Goal: Task Accomplishment & Management: Use online tool/utility

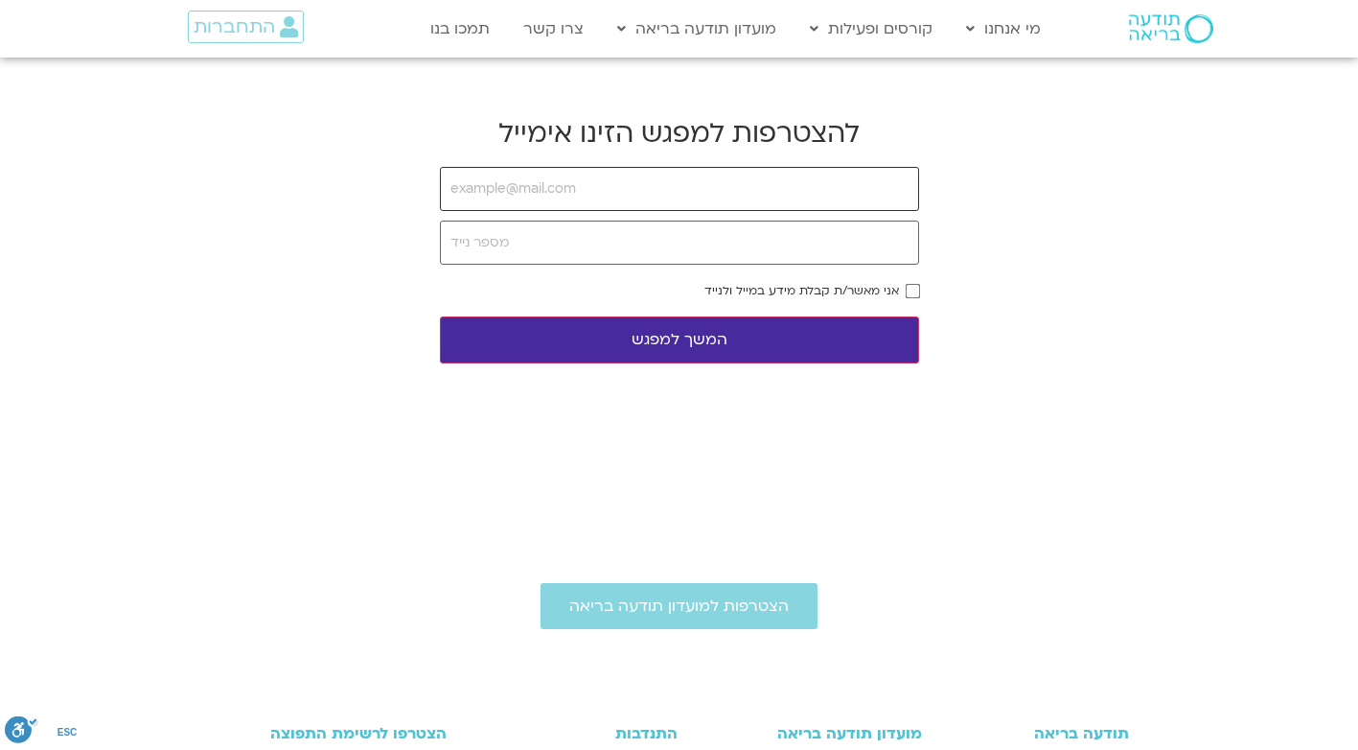
click at [588, 198] on input "email" at bounding box center [679, 189] width 479 height 44
type input "[EMAIL_ADDRESS][DOMAIN_NAME]"
type input "0546536300"
click at [916, 278] on form "[EMAIL_ADDRESS][DOMAIN_NAME] 0546536300 אני מאשר/ת קבלת מידע במייל ולנייד המשך …" at bounding box center [679, 265] width 479 height 197
click at [930, 293] on body "דלג לתוכן Main Menu מי אנחנו מי אנחנו שאלות נפוצות מנחים ומנחות בתודעה בריאה מה…" at bounding box center [679, 595] width 1358 height 1190
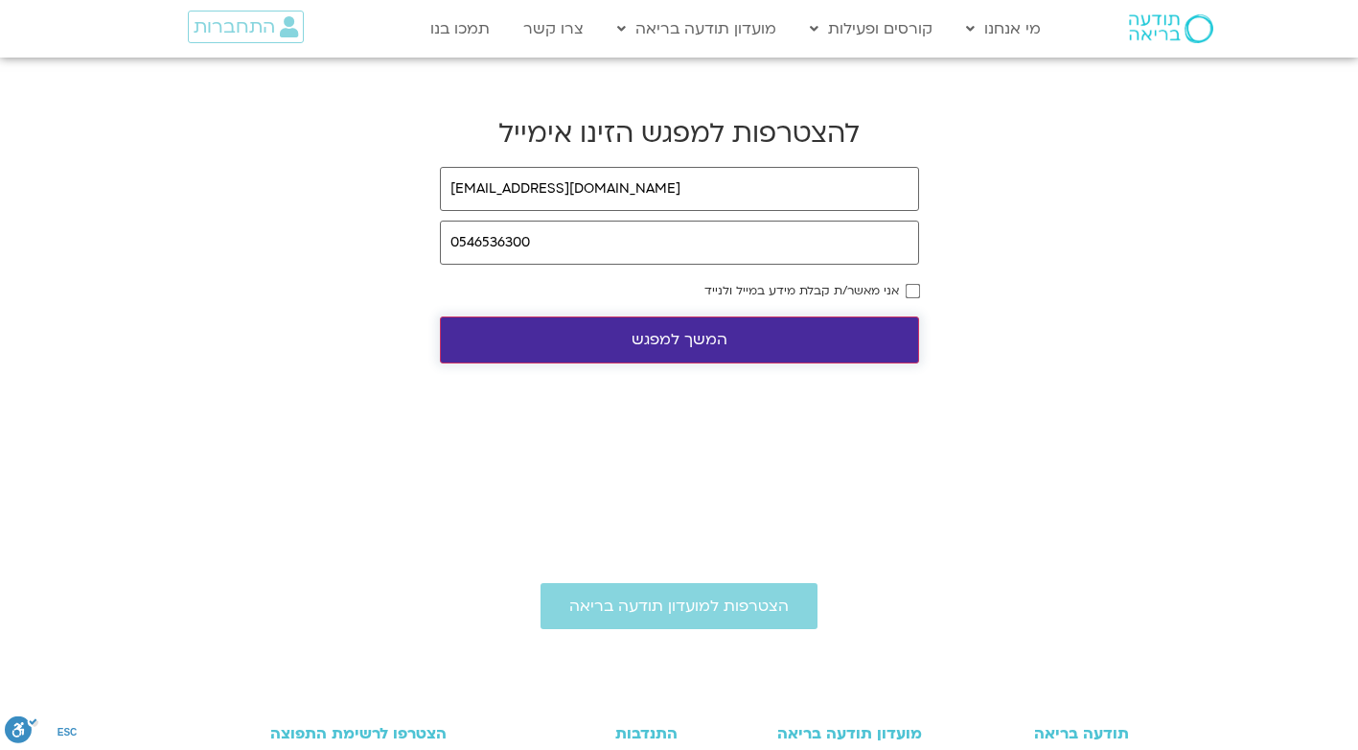
click at [668, 338] on button "המשך למפגש" at bounding box center [679, 339] width 479 height 47
click at [656, 344] on button "המשך למפגש" at bounding box center [679, 339] width 479 height 47
click at [662, 345] on button "המשך למפגש" at bounding box center [679, 339] width 479 height 47
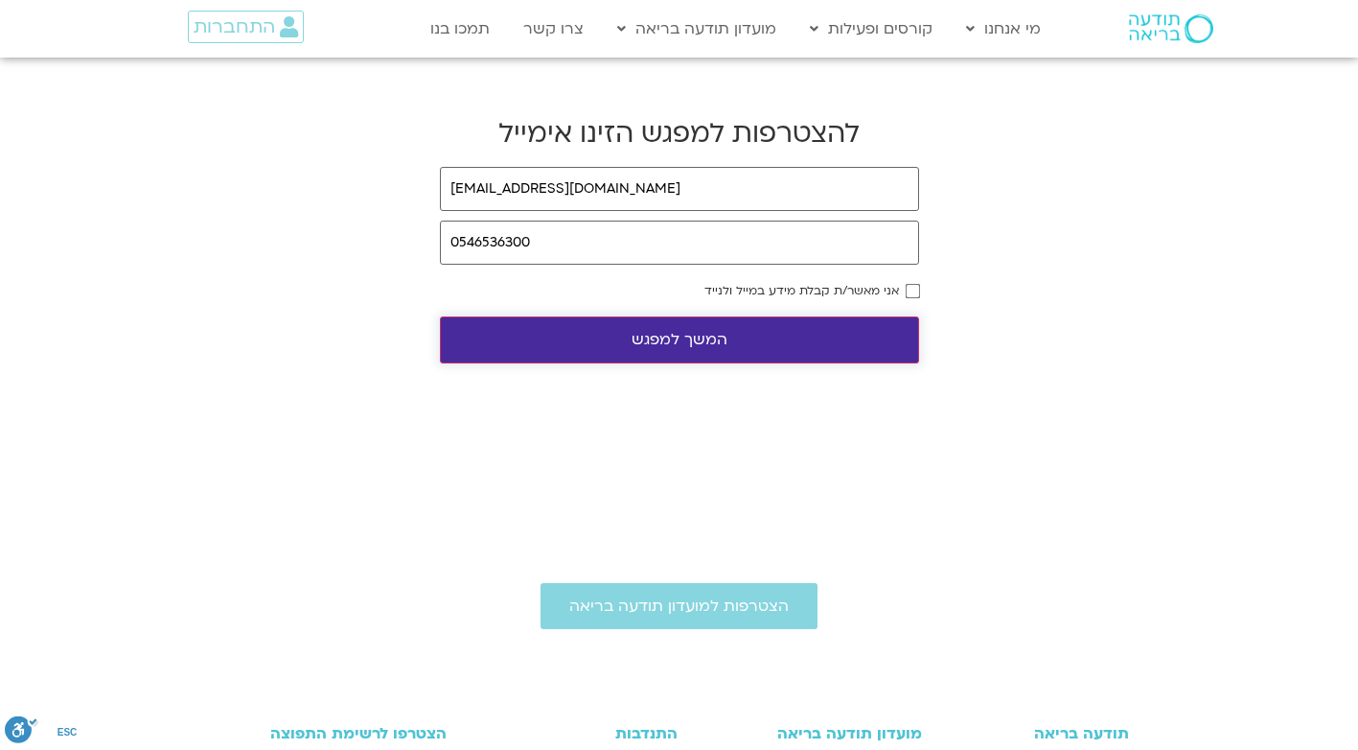
click at [692, 334] on button "המשך למפגש" at bounding box center [679, 339] width 479 height 47
